Goal: Information Seeking & Learning: Learn about a topic

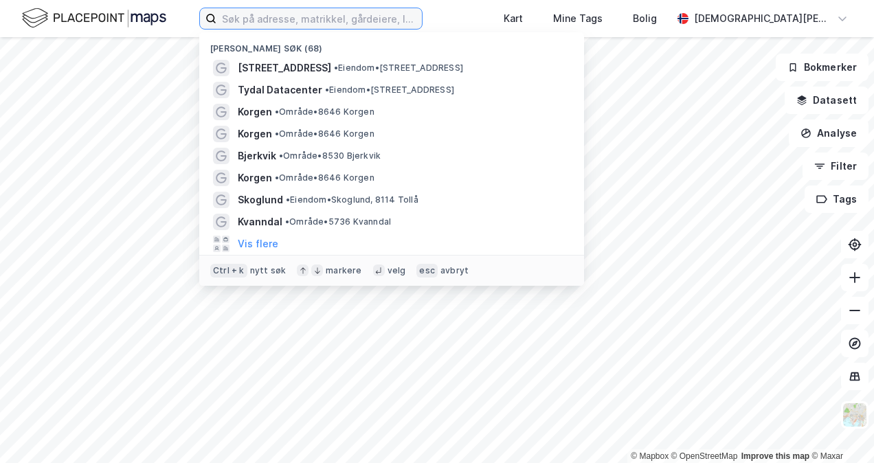
click at [295, 15] on input at bounding box center [318, 18] width 205 height 21
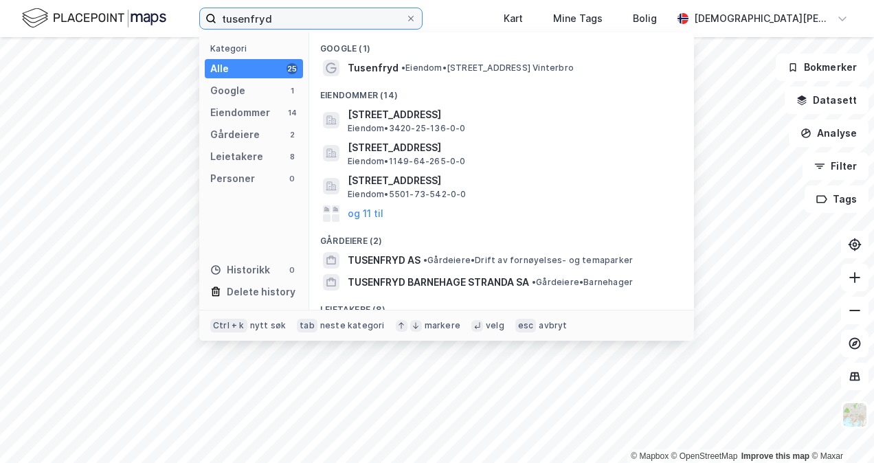
type input "tusenfryd"
click at [431, 77] on div "Tusenfryd • Eiendom • [STREET_ADDRESS]" at bounding box center [501, 68] width 363 height 22
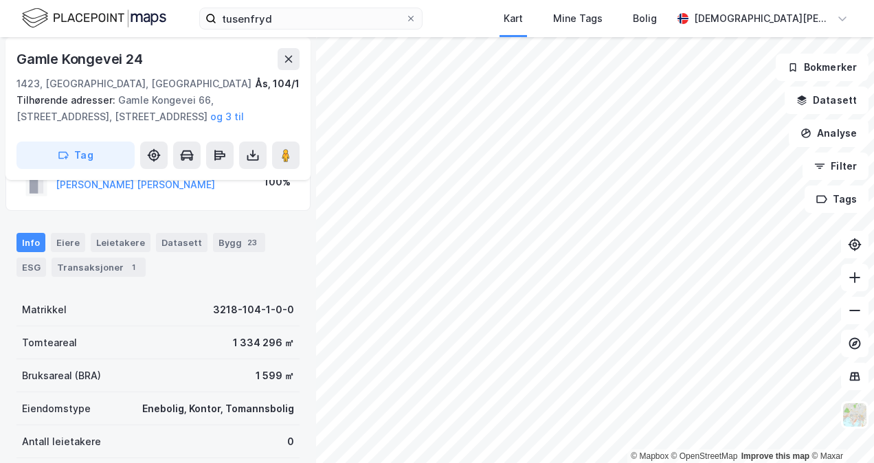
scroll to position [69, 0]
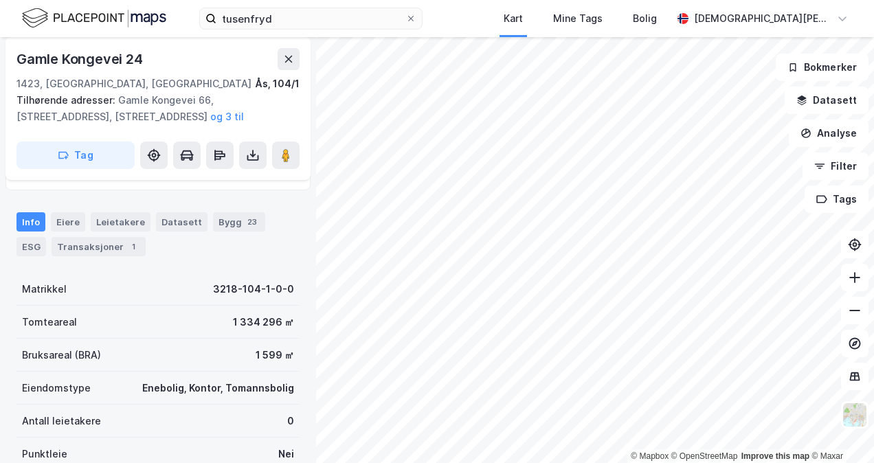
click at [849, 101] on button "Datasett" at bounding box center [827, 100] width 84 height 27
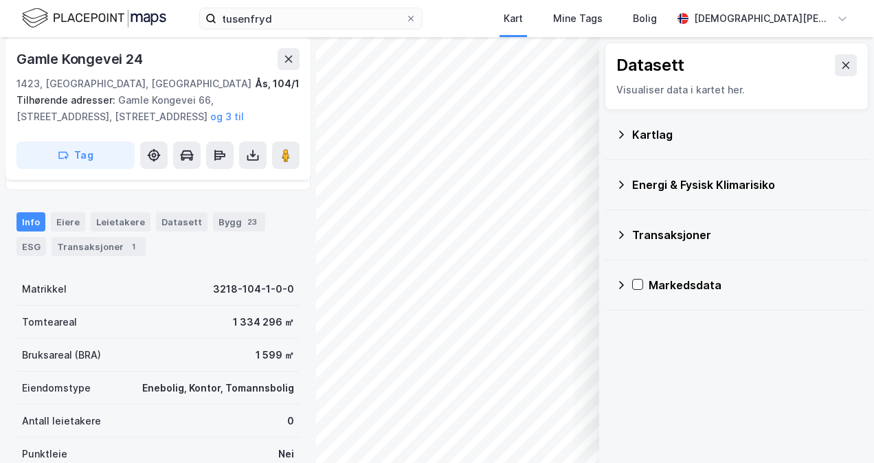
click at [620, 135] on icon at bounding box center [621, 134] width 11 height 11
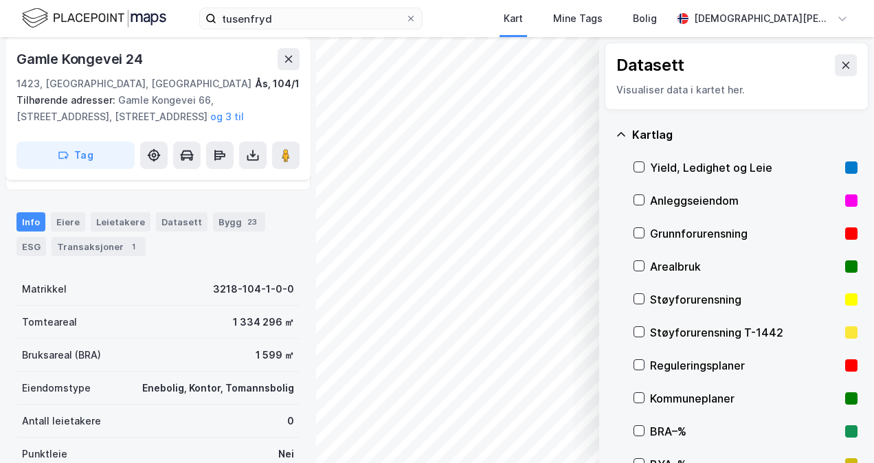
click at [642, 229] on icon at bounding box center [639, 233] width 10 height 10
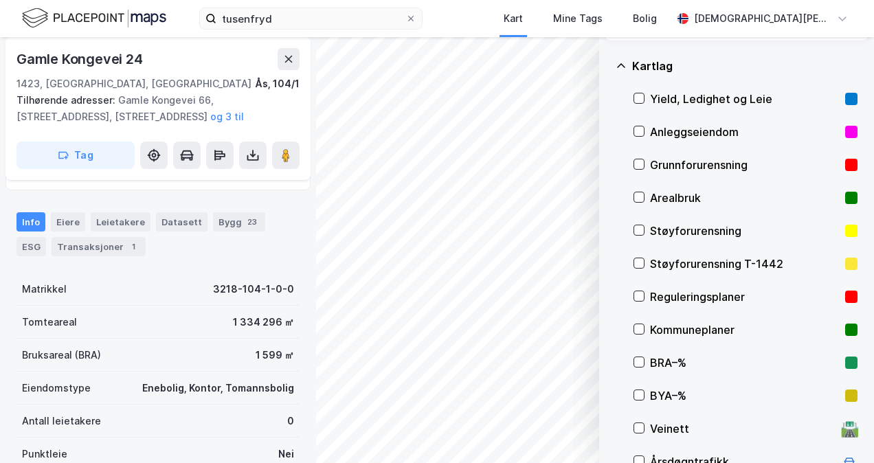
click at [641, 331] on icon at bounding box center [639, 329] width 10 height 10
click at [636, 293] on icon at bounding box center [639, 296] width 10 height 10
click at [636, 328] on icon at bounding box center [639, 329] width 10 height 10
click at [642, 296] on icon at bounding box center [639, 296] width 10 height 10
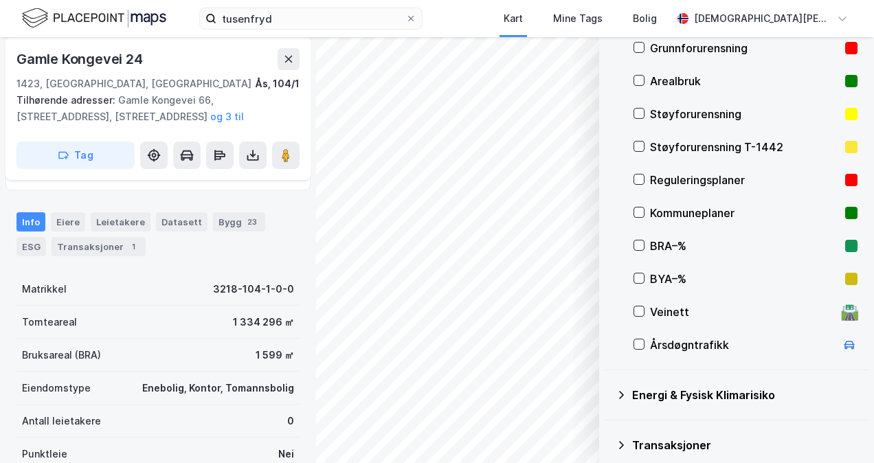
scroll to position [110, 0]
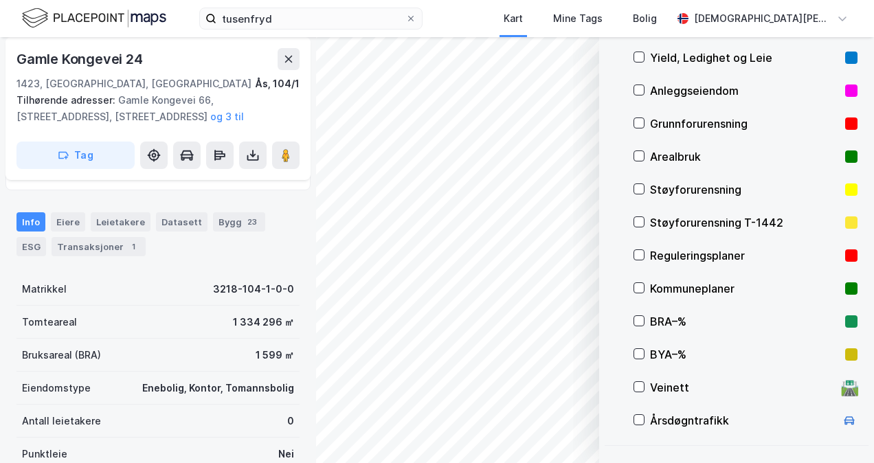
click at [640, 254] on icon at bounding box center [639, 255] width 8 height 5
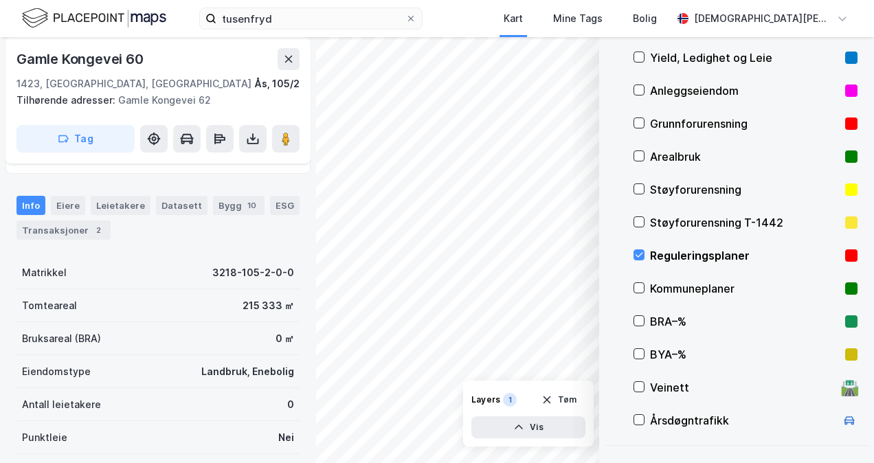
click at [280, 57] on button at bounding box center [289, 59] width 22 height 22
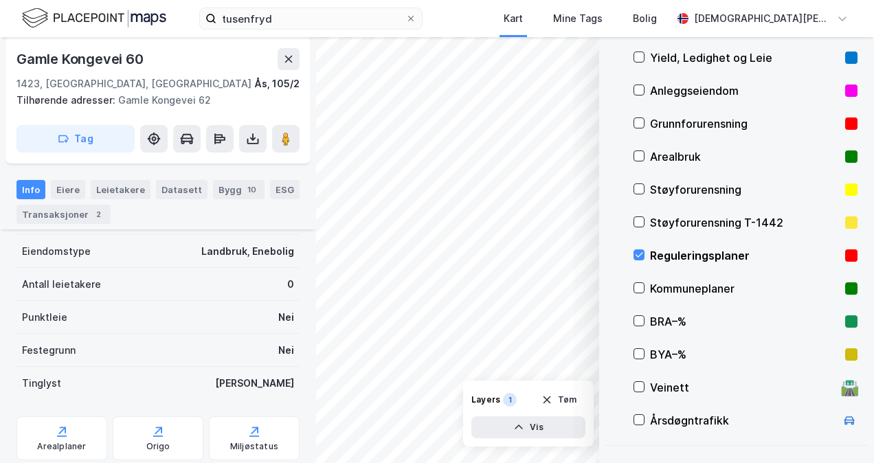
scroll to position [229, 0]
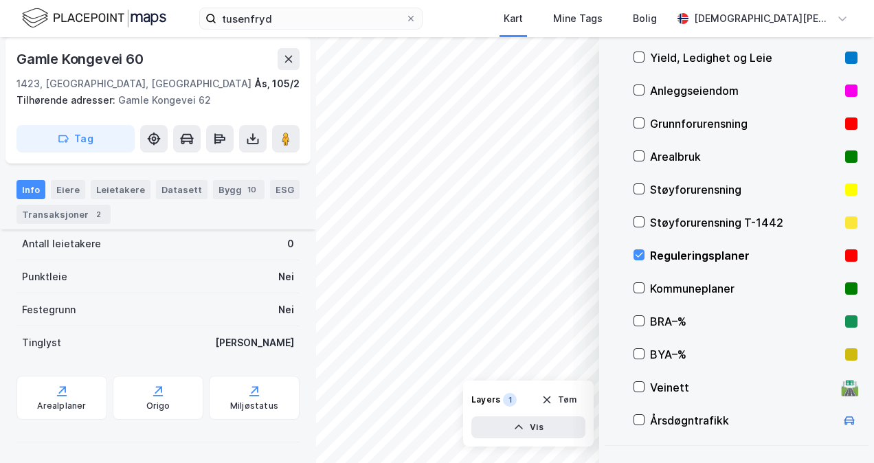
click at [66, 186] on div "Eiere" at bounding box center [68, 189] width 34 height 19
